Goal: Task Accomplishment & Management: Manage account settings

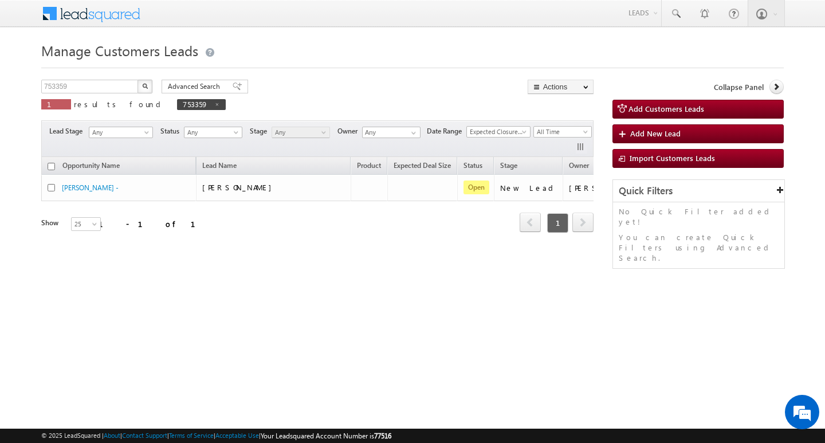
scroll to position [0, 46]
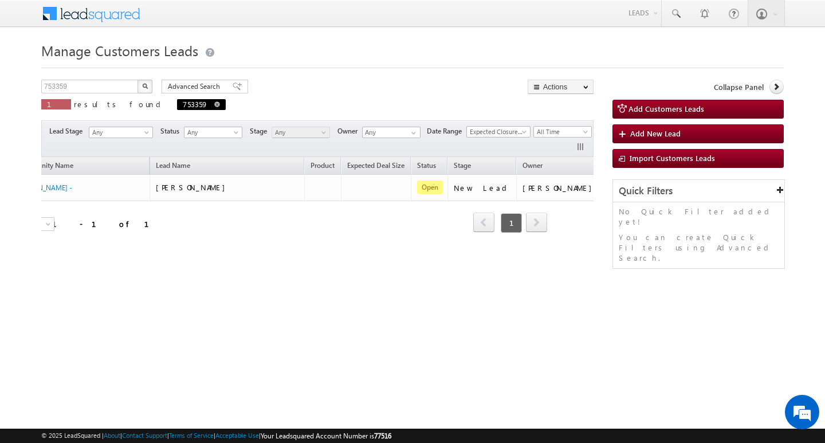
click at [214, 104] on span at bounding box center [217, 104] width 6 height 6
type input "Search Customers Leads"
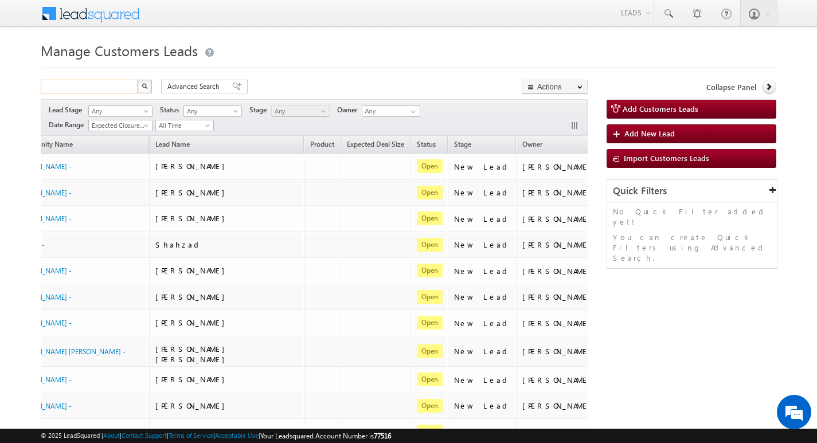
click at [119, 88] on input "text" at bounding box center [90, 87] width 98 height 14
paste input "752709"
type input "752709"
click at [137, 80] on button "button" at bounding box center [144, 87] width 15 height 14
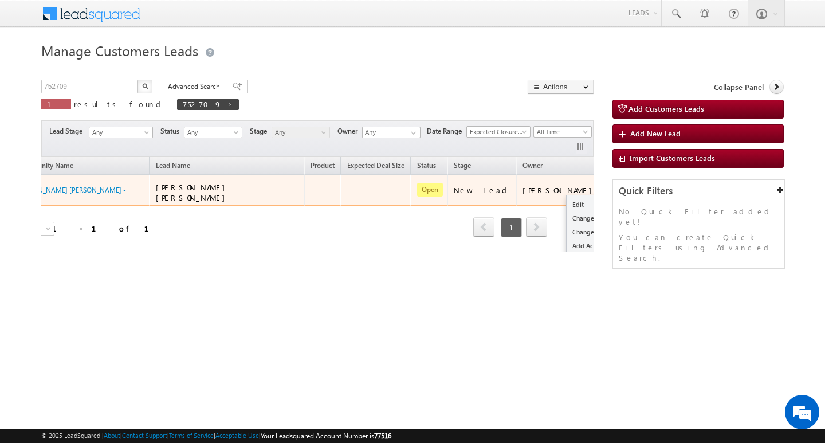
click at [613, 187] on button "button" at bounding box center [618, 189] width 11 height 11
click at [567, 200] on link "Edit" at bounding box center [595, 205] width 57 height 14
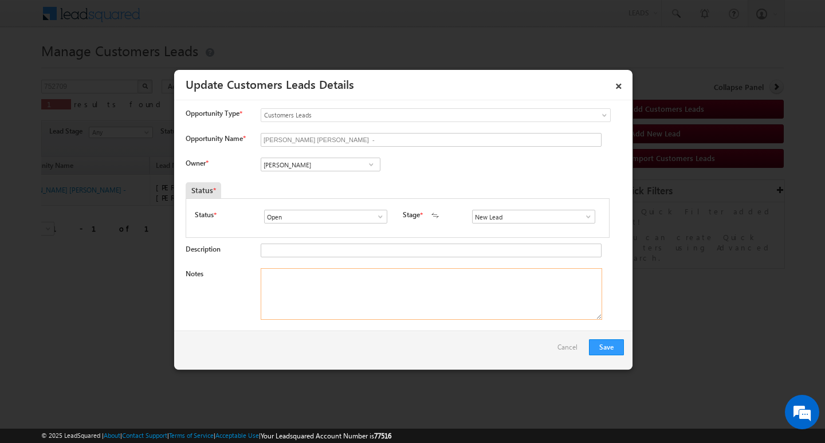
click at [424, 305] on textarea "Notes" at bounding box center [432, 294] width 342 height 52
click at [322, 162] on input "[PERSON_NAME]" at bounding box center [321, 165] width 120 height 14
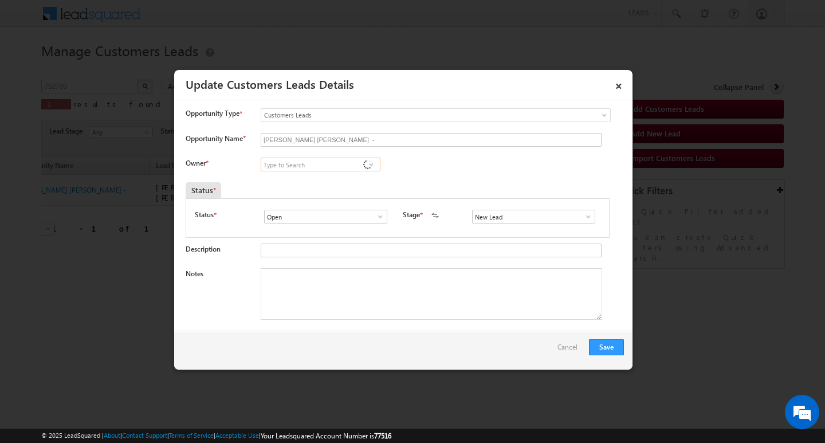
click at [322, 162] on input at bounding box center [321, 165] width 120 height 14
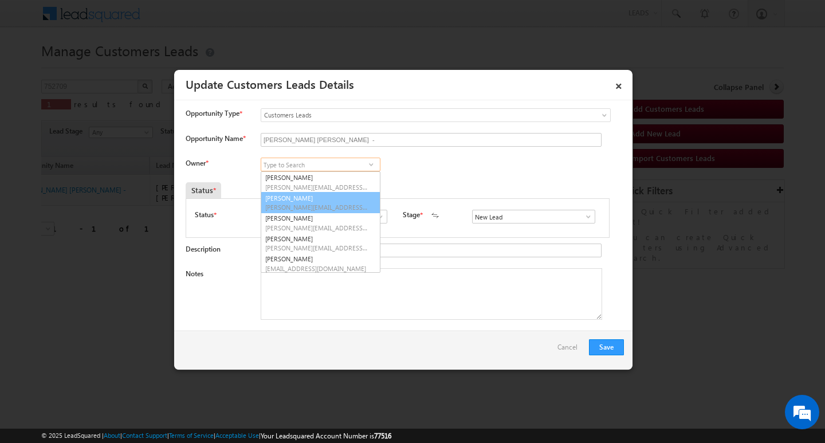
scroll to position [3, 0]
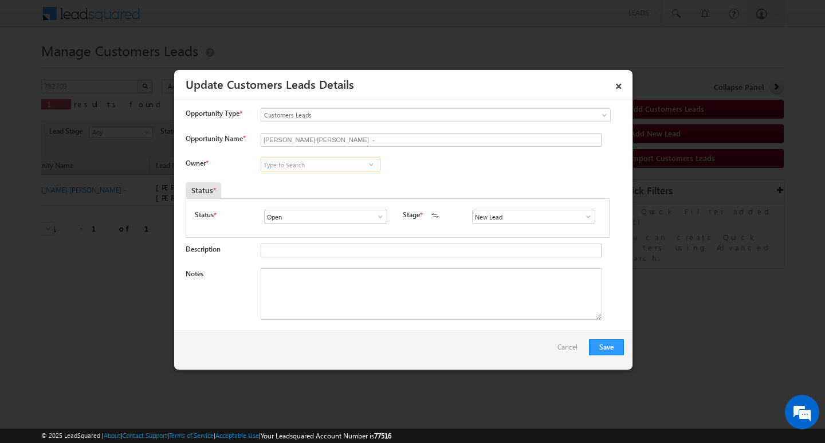
click at [327, 168] on input at bounding box center [321, 165] width 120 height 14
paste input "[PERSON_NAME][EMAIL_ADDRESS][DOMAIN_NAME]"
type input "[PERSON_NAME][EMAIL_ADDRESS][DOMAIN_NAME]"
click at [334, 164] on input at bounding box center [321, 165] width 120 height 14
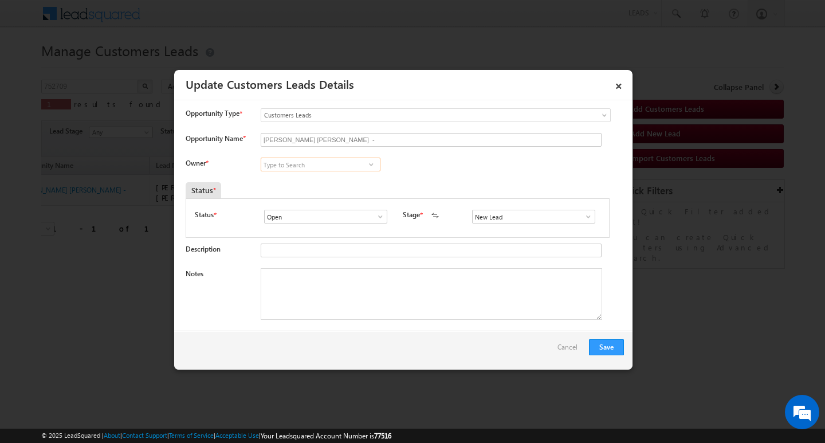
paste input "[PERSON_NAME][EMAIL_ADDRESS][DOMAIN_NAME]"
click at [318, 175] on link "[PERSON_NAME] [PERSON_NAME][EMAIL_ADDRESS][DOMAIN_NAME]" at bounding box center [321, 182] width 120 height 22
type input "[PERSON_NAME]"
click at [322, 288] on textarea "Notes" at bounding box center [432, 294] width 342 height 52
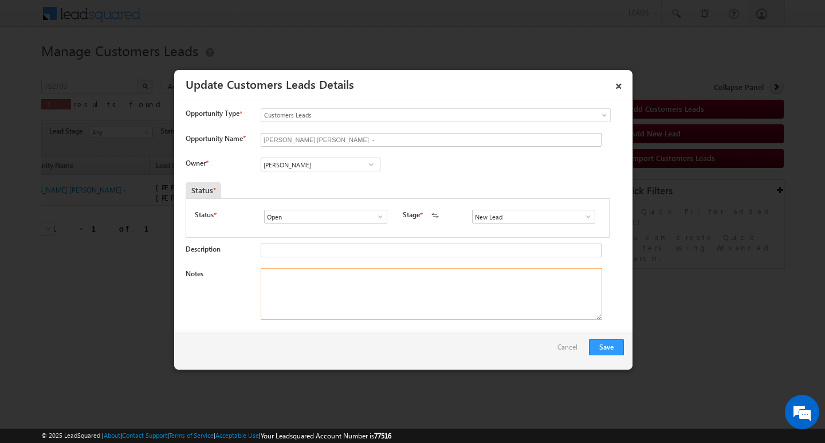
click at [352, 271] on textarea "Notes" at bounding box center [432, 294] width 342 height 52
click at [347, 283] on textarea "Notes" at bounding box center [432, 294] width 342 height 52
paste textarea "Customer Name: [PERSON_NAME] [PERSON_NAME]/ AG 36/ B /MOTEH INCOME :50K / WORAK…"
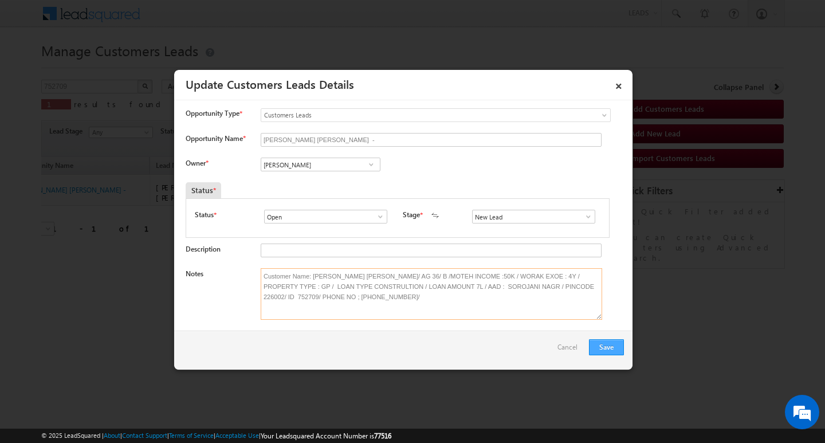
type textarea "Customer Name: [PERSON_NAME] [PERSON_NAME]/ AG 36/ B /MOTEH INCOME :50K / WORAK…"
click at [603, 349] on button "Save" at bounding box center [606, 347] width 35 height 16
